Goal: Information Seeking & Learning: Understand process/instructions

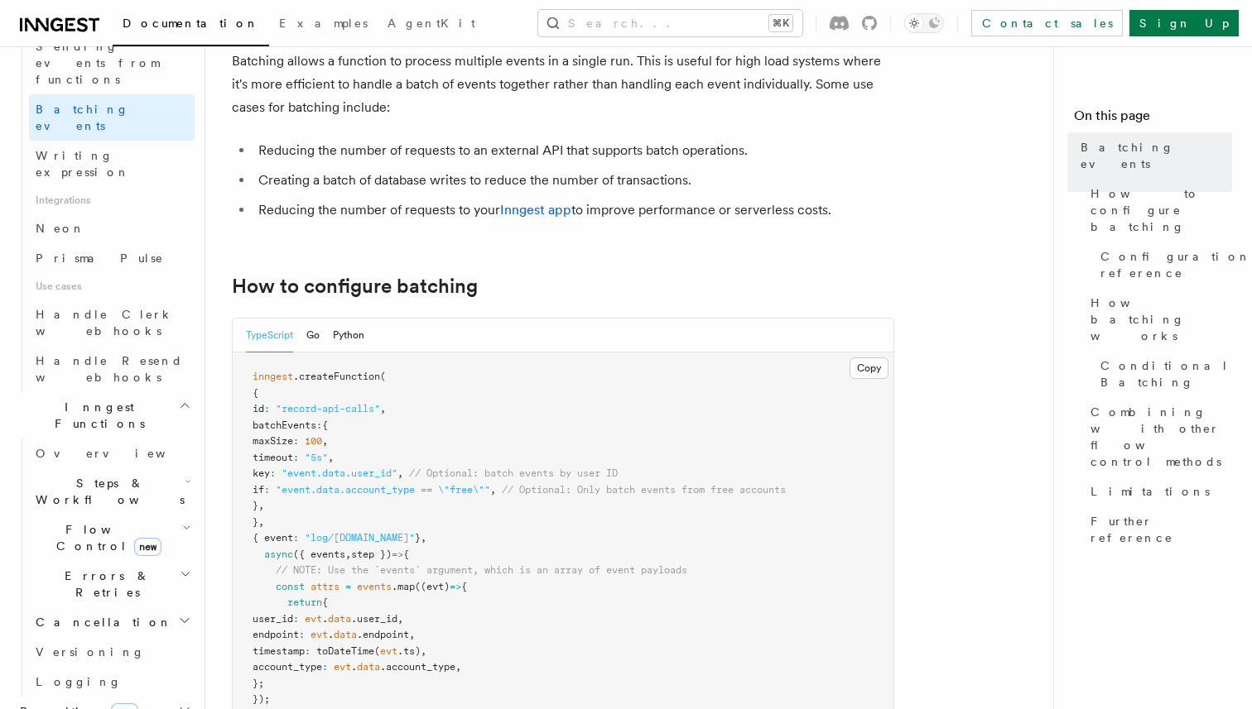
scroll to position [113, 0]
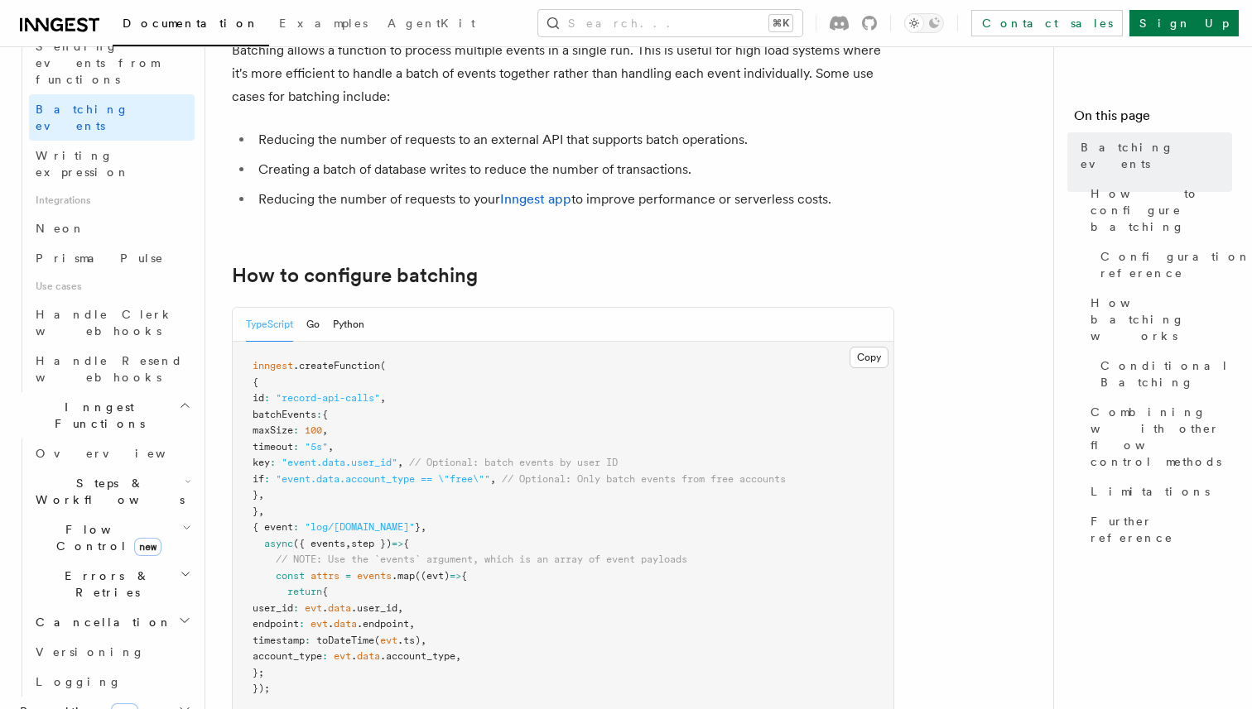
click at [118, 697] on h2 "Realtime new" at bounding box center [103, 712] width 181 height 30
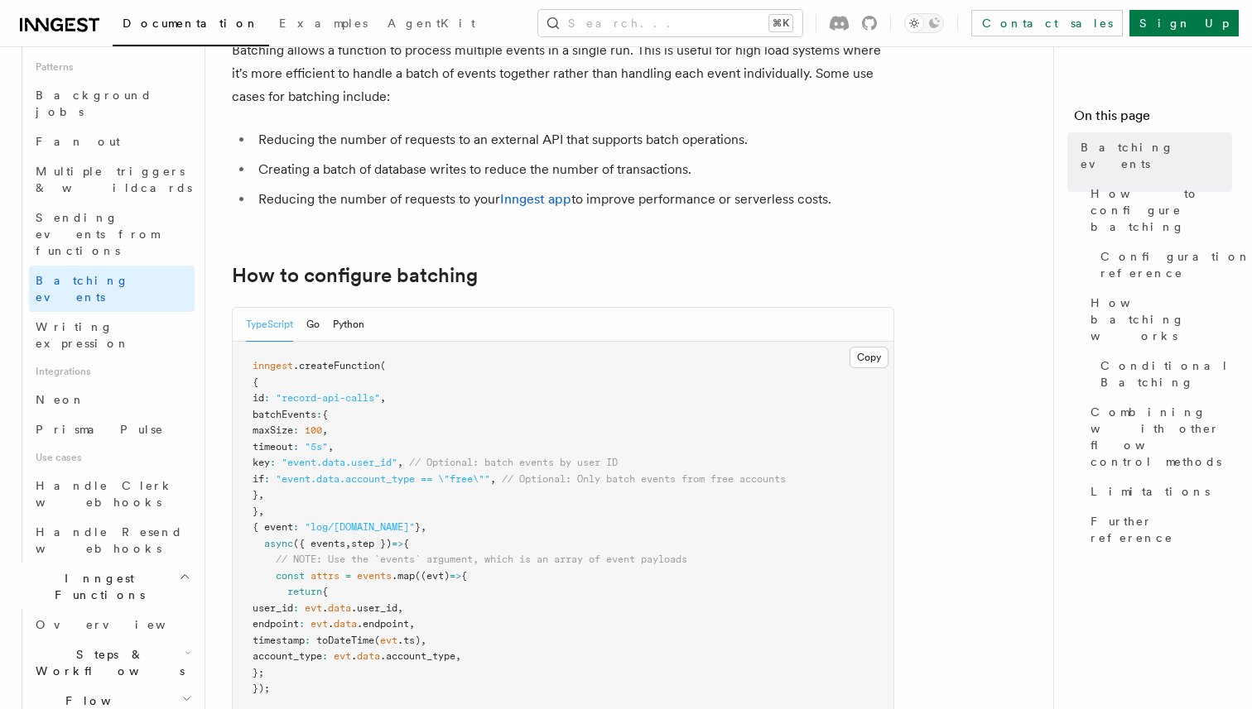
scroll to position [775, 0]
click at [100, 689] on h2 "Flow Control new" at bounding box center [112, 712] width 166 height 46
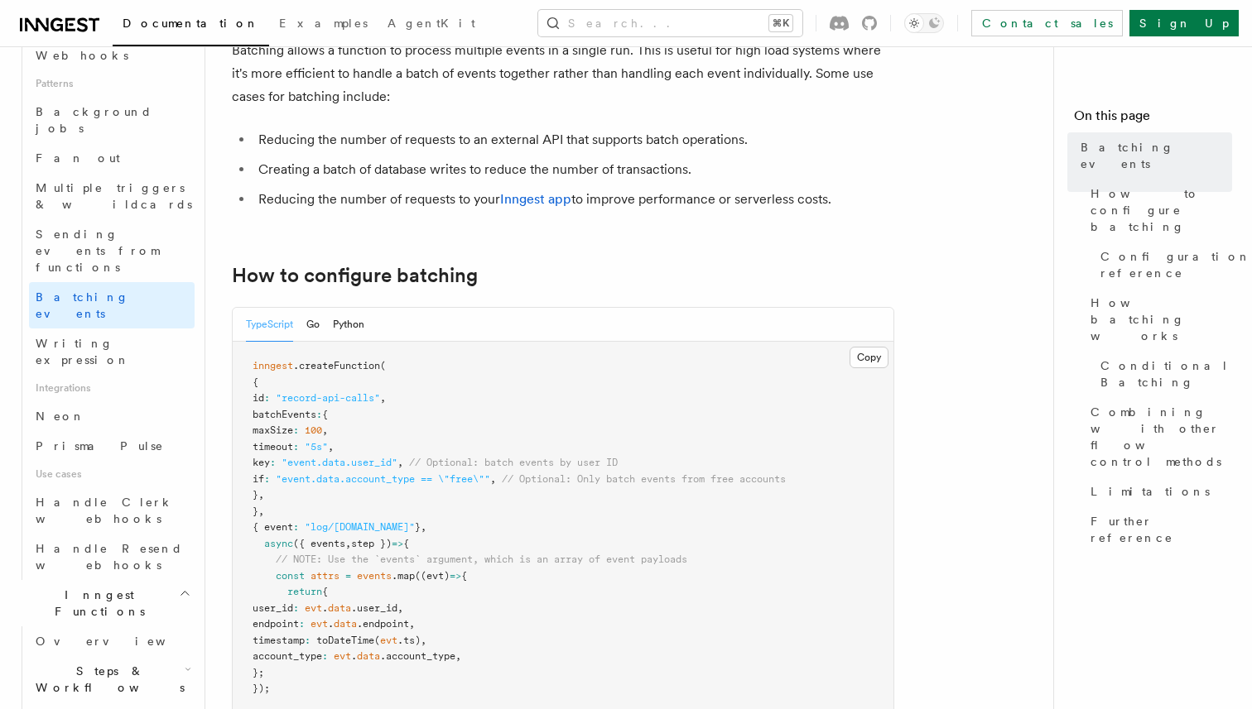
click at [101, 663] on span "Steps & Workflows" at bounding box center [107, 679] width 156 height 33
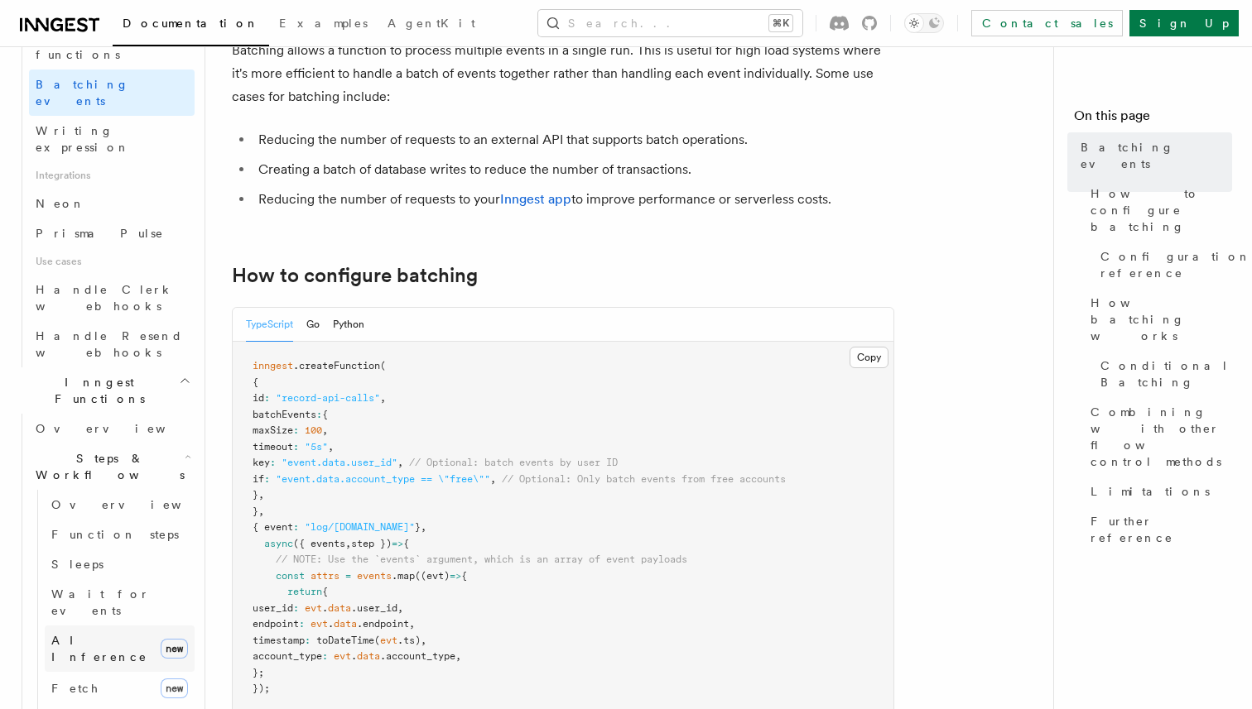
scroll to position [964, 0]
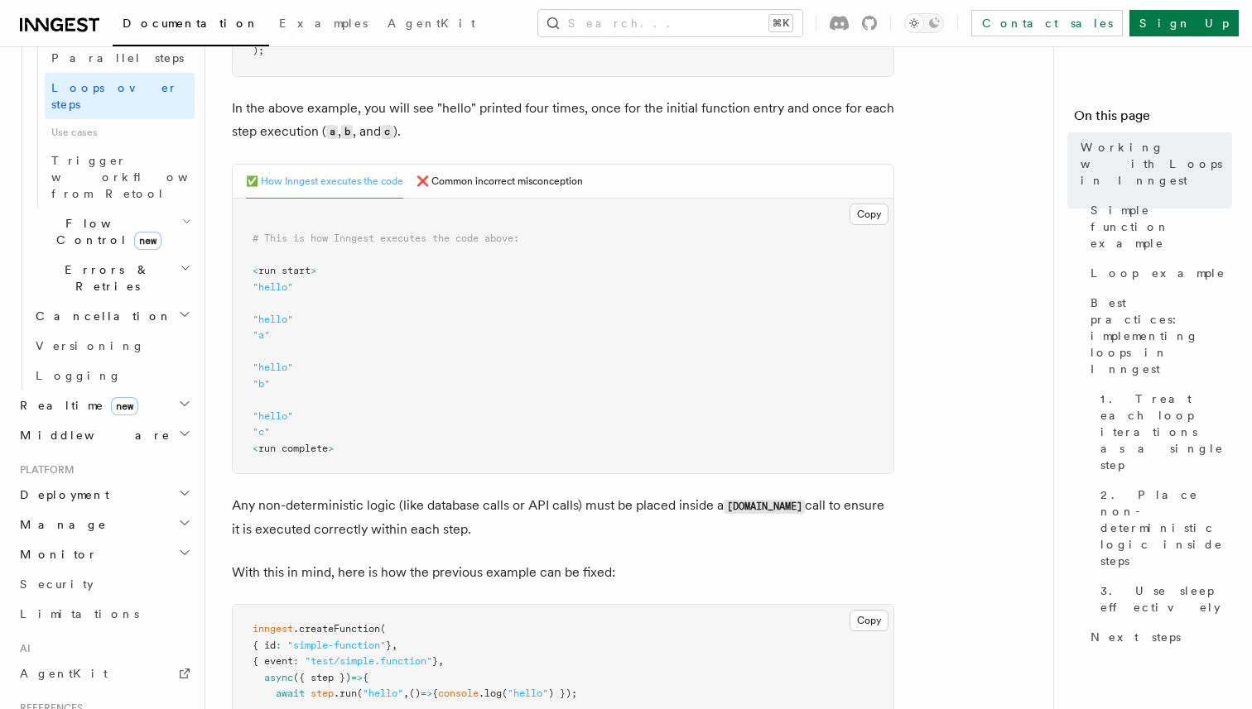
scroll to position [638, 0]
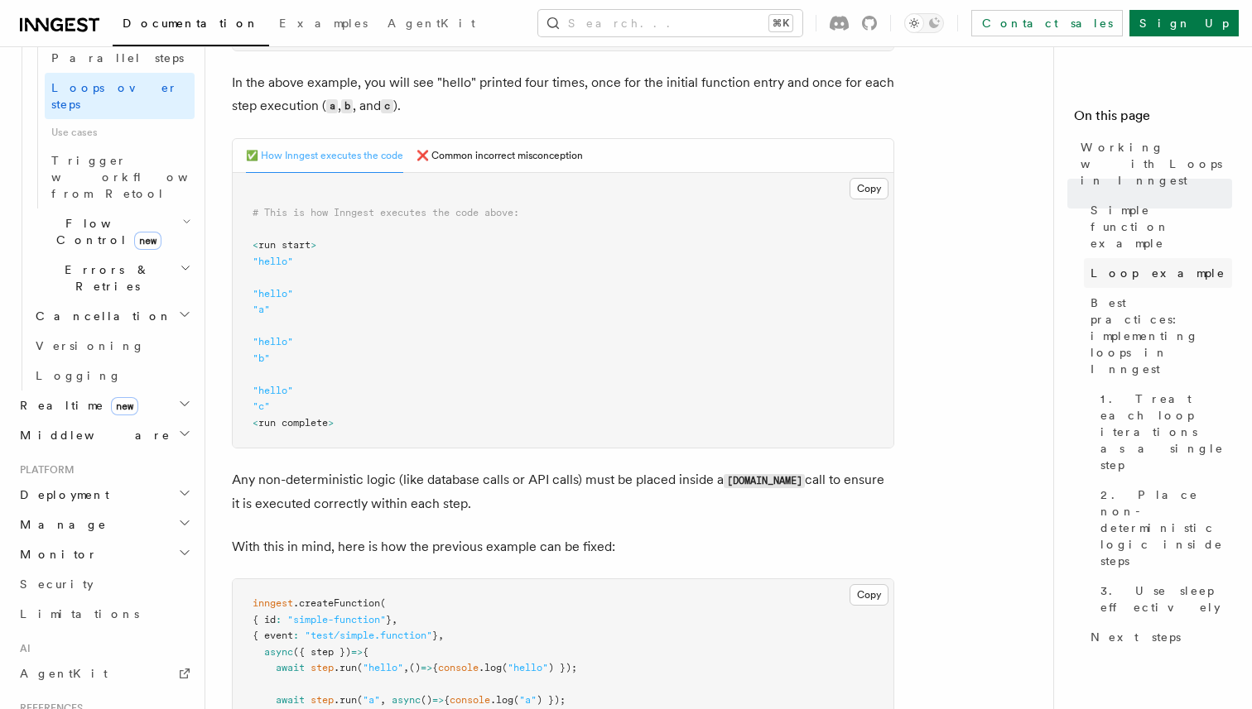
click at [1147, 258] on link "Loop example" at bounding box center [1158, 273] width 148 height 30
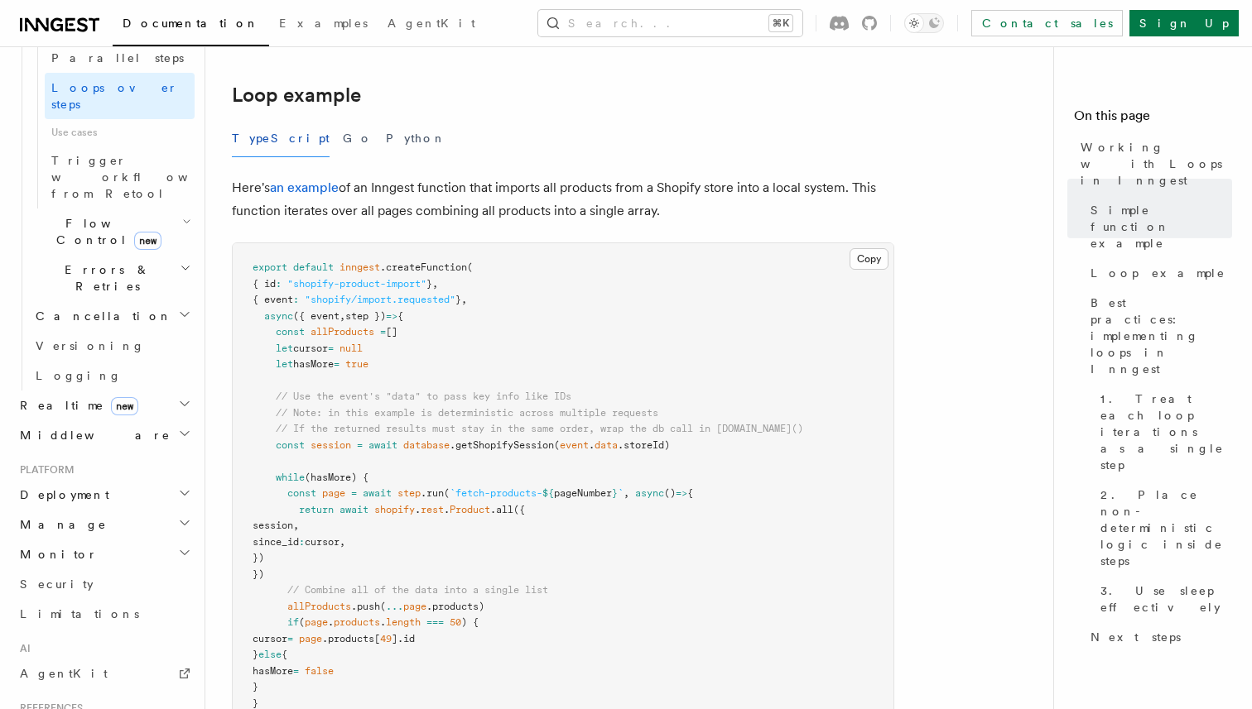
scroll to position [1527, 0]
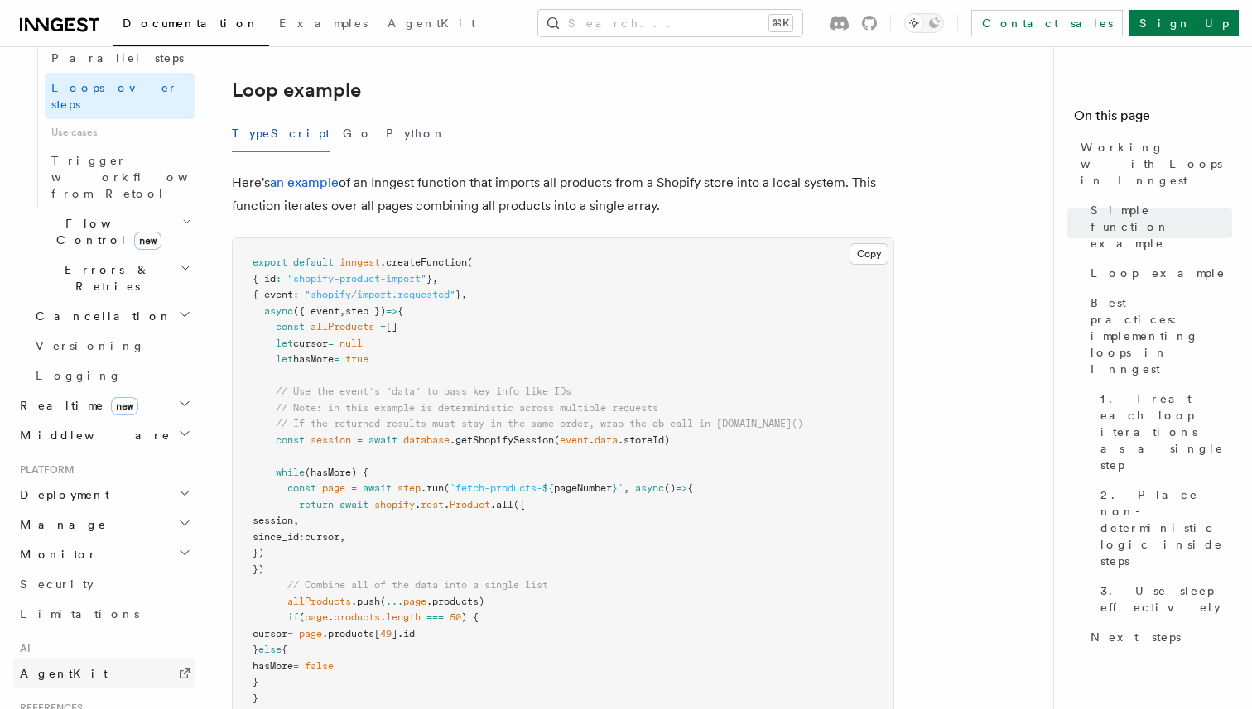
click at [64, 667] on span "AgentKit" at bounding box center [64, 673] width 88 height 13
